Goal: Task Accomplishment & Management: Complete application form

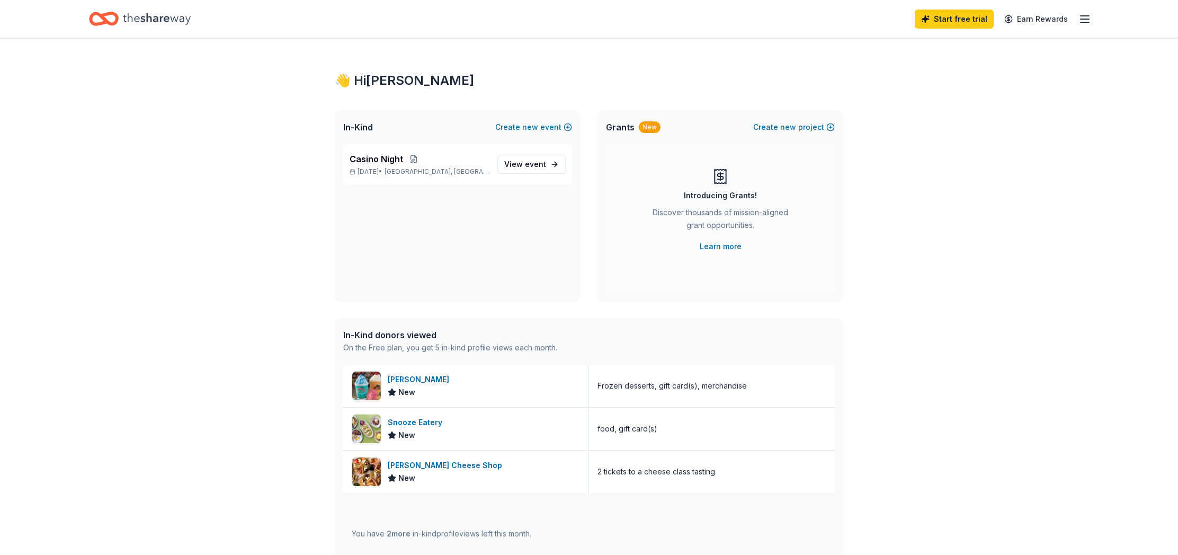
click at [1087, 19] on line "button" at bounding box center [1085, 19] width 8 height 0
click at [882, 71] on div "👋 Hi Debbie In-Kind Create new event Casino Night Nov 06, 2025 • Cedar Park, TX…" at bounding box center [589, 408] width 1178 height 740
click at [101, 21] on icon "Home" at bounding box center [104, 18] width 30 height 25
click at [163, 17] on icon "Home" at bounding box center [157, 19] width 68 height 22
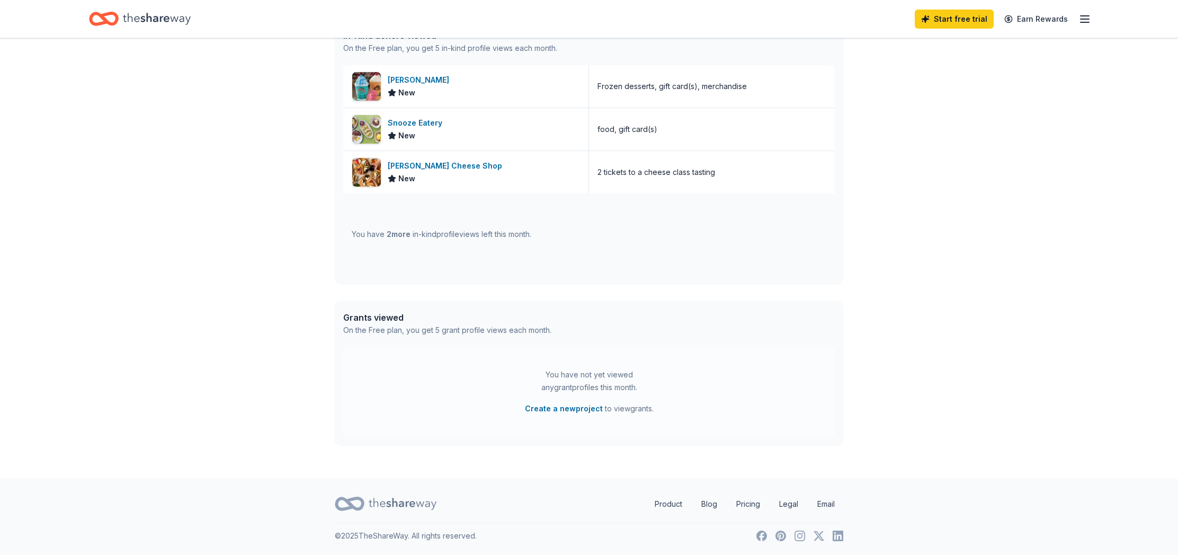
scroll to position [298, 0]
click at [1082, 17] on icon "button" at bounding box center [1085, 19] width 13 height 13
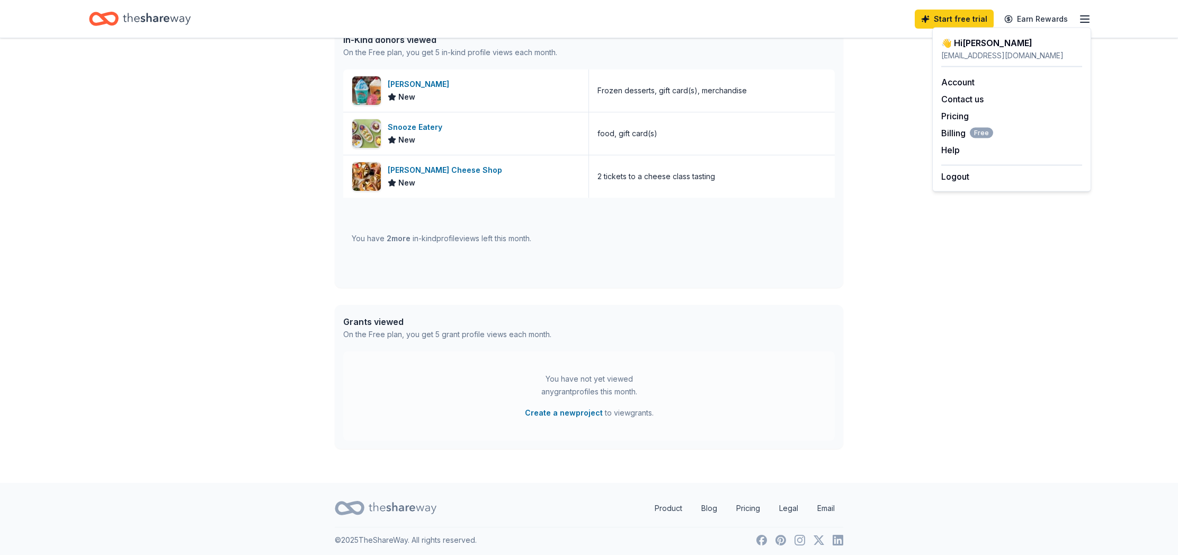
drag, startPoint x: 881, startPoint y: 215, endPoint x: 874, endPoint y: 216, distance: 6.4
click at [881, 215] on div "👋 Hi Debbie In-Kind Create new event Casino Night Nov 06, 2025 • Cedar Park, TX…" at bounding box center [589, 113] width 1178 height 740
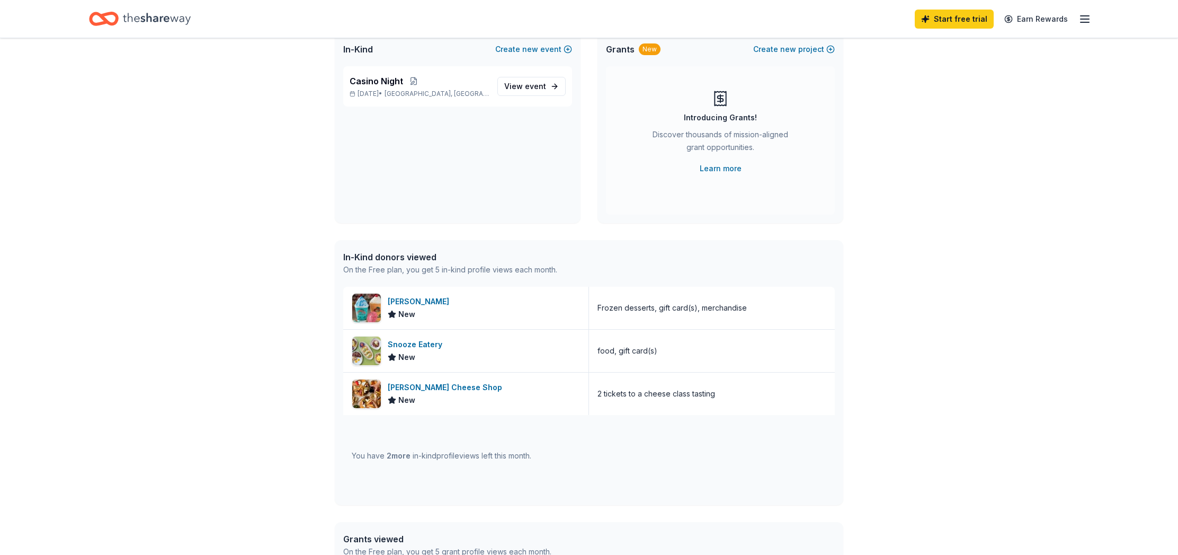
scroll to position [0, 0]
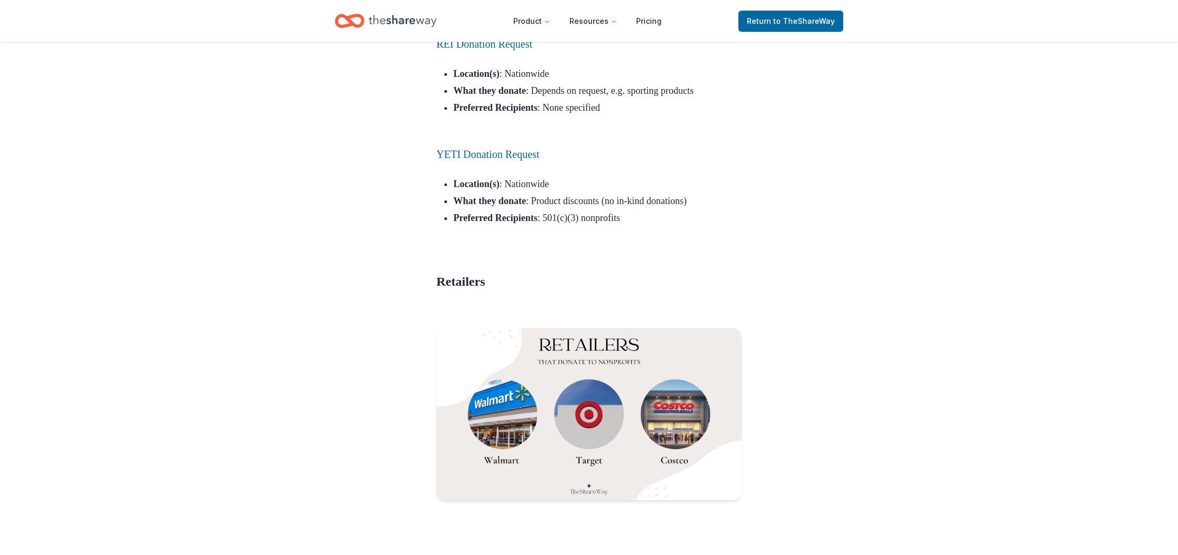
scroll to position [8376, 0]
click at [792, 17] on span "to TheShareWay" at bounding box center [804, 20] width 61 height 9
click at [788, 22] on span "to TheShareWay" at bounding box center [804, 20] width 61 height 9
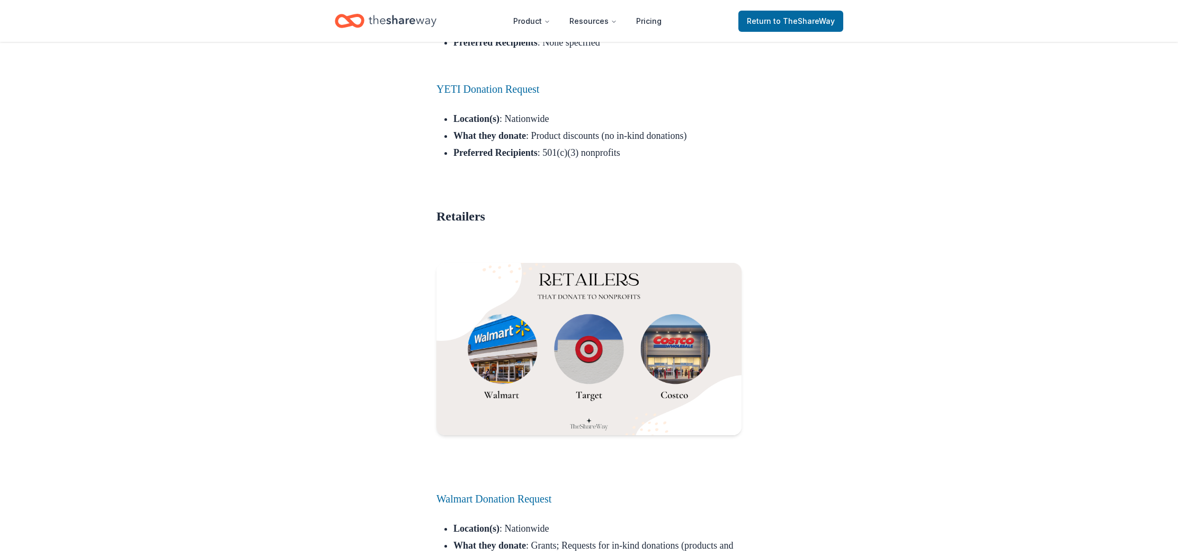
scroll to position [8440, 0]
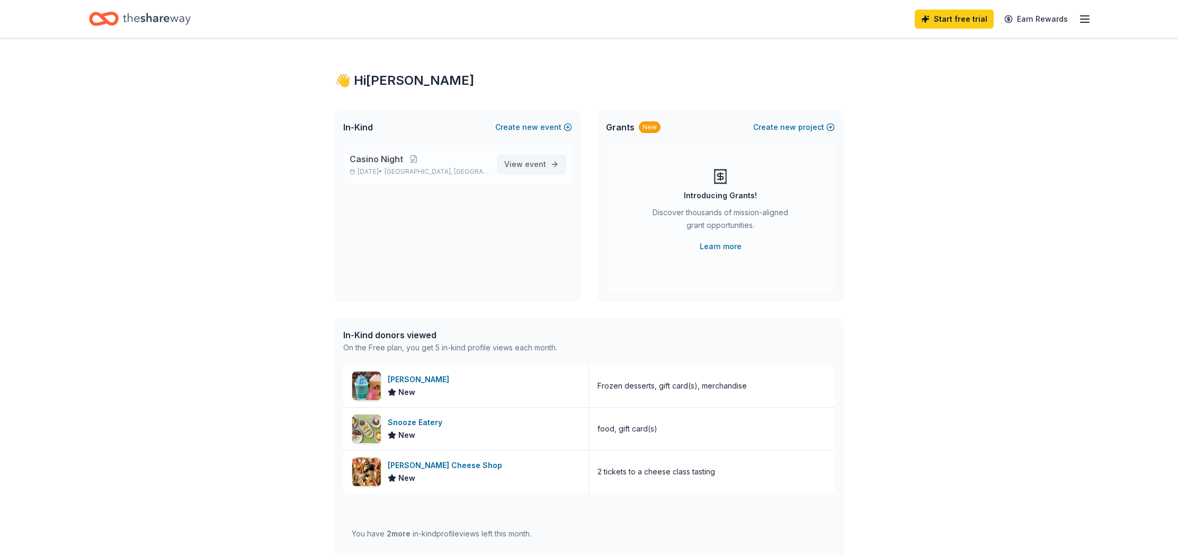
click at [557, 163] on link "View event" at bounding box center [532, 164] width 68 height 19
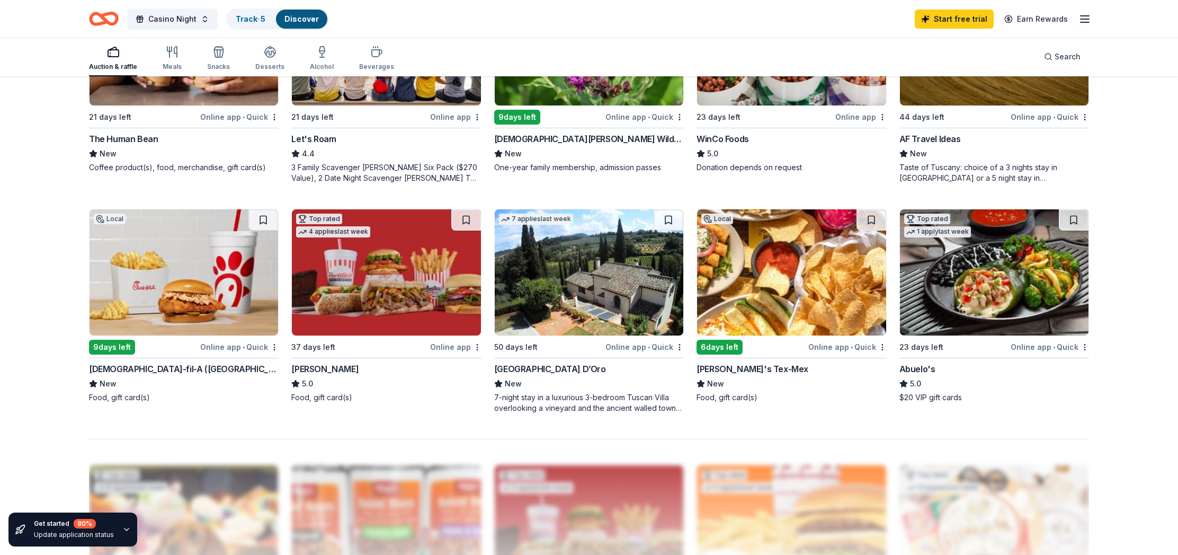
scroll to position [670, 0]
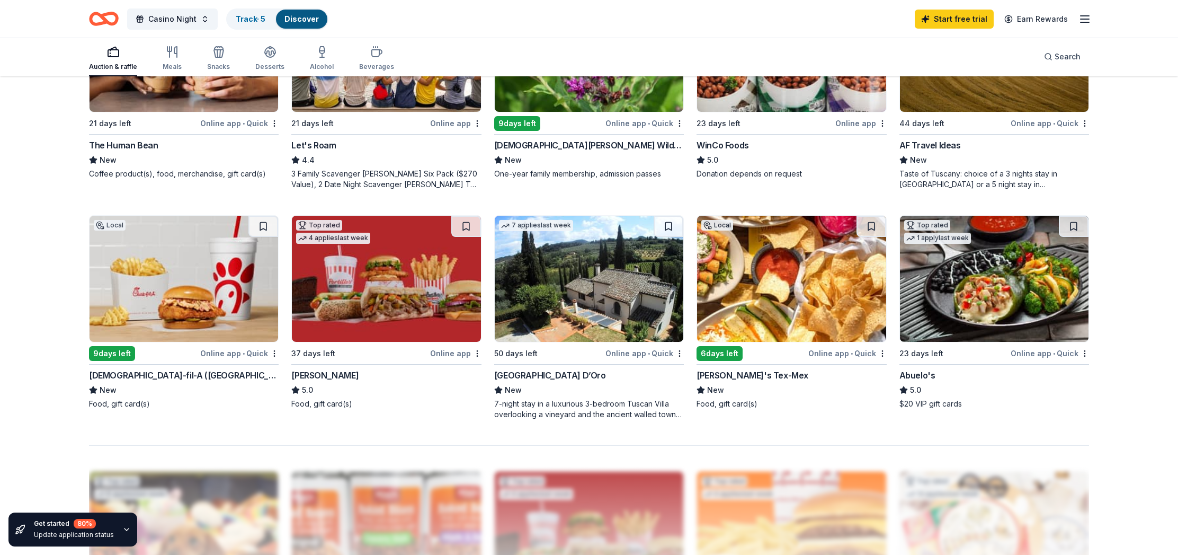
click at [758, 373] on div "Maudie's Tex-Mex" at bounding box center [753, 375] width 112 height 13
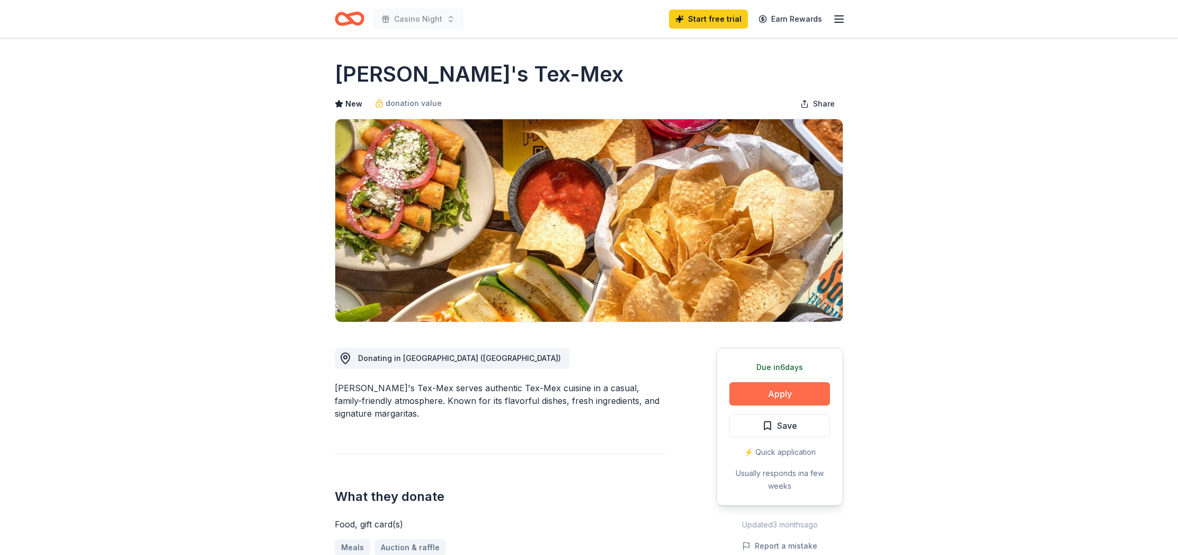
click at [777, 391] on button "Apply" at bounding box center [780, 393] width 101 height 23
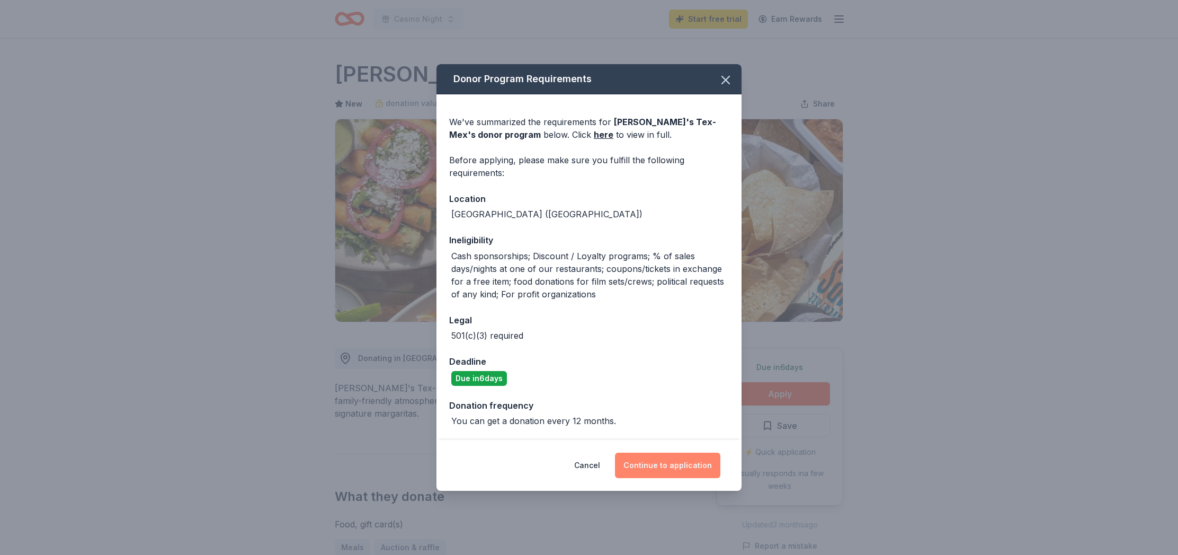
click at [670, 462] on button "Continue to application" at bounding box center [667, 464] width 105 height 25
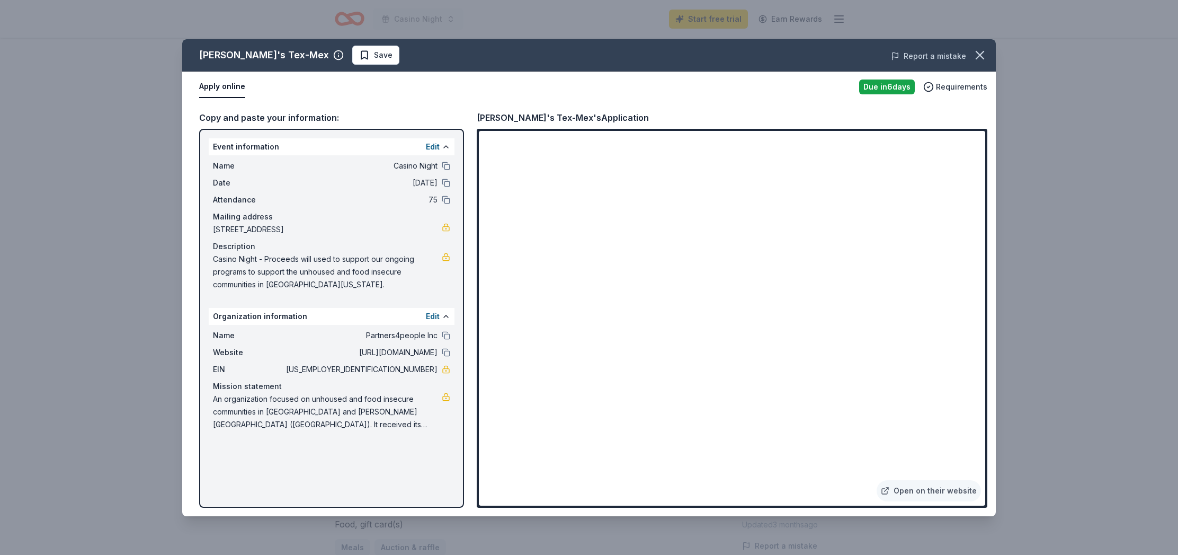
drag, startPoint x: 984, startPoint y: 53, endPoint x: 923, endPoint y: 54, distance: 60.9
click at [984, 53] on icon "button" at bounding box center [980, 55] width 15 height 15
